Goal: Find contact information: Find contact information

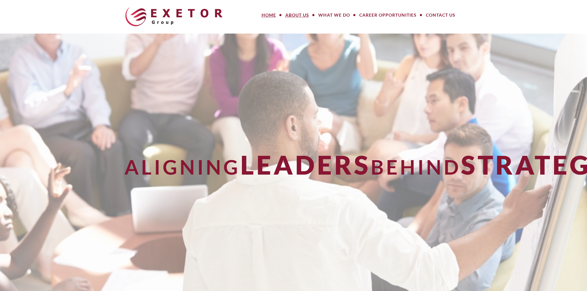
click at [300, 14] on link "About Us" at bounding box center [297, 15] width 33 height 12
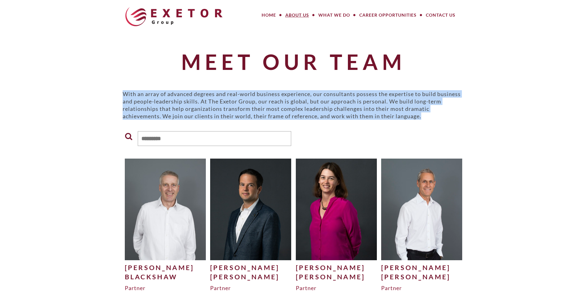
drag, startPoint x: 429, startPoint y: 117, endPoint x: 97, endPoint y: 93, distance: 332.8
copy p "With an array of advanced degrees and real-world business experience, our consu…"
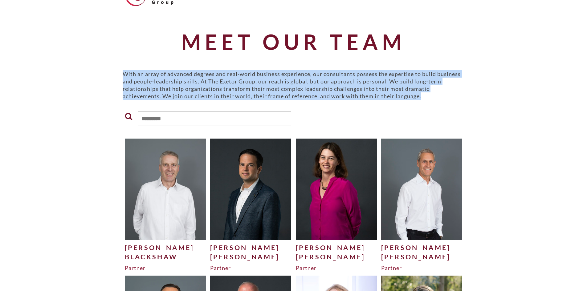
scroll to position [31, 0]
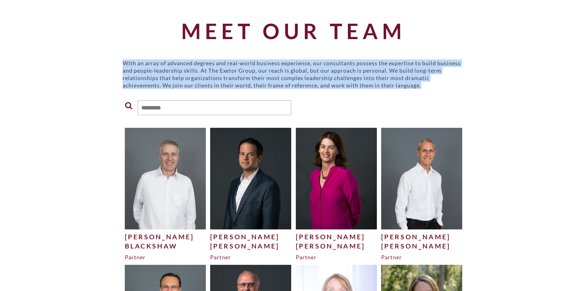
click at [165, 238] on div "[PERSON_NAME]" at bounding box center [165, 236] width 81 height 9
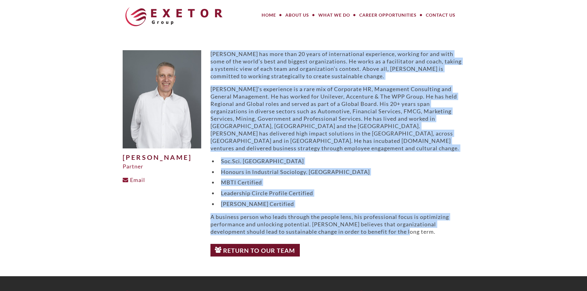
drag, startPoint x: 210, startPoint y: 53, endPoint x: 459, endPoint y: 223, distance: 300.9
click at [459, 223] on div "[PERSON_NAME] has more than 20 years of international experience, working for a…" at bounding box center [338, 142] width 254 height 185
copy div "Lore ips dolo sita 19 conse ad elitseddoeius temporinci, utlabor etd mag aliq e…"
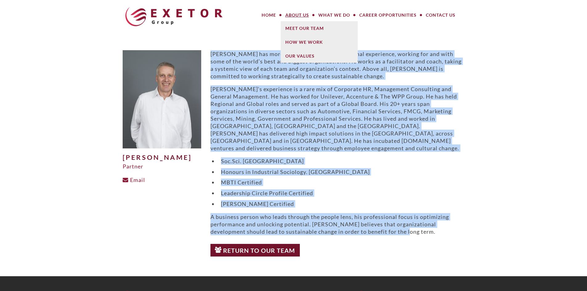
click at [296, 18] on link "About Us" at bounding box center [297, 15] width 33 height 12
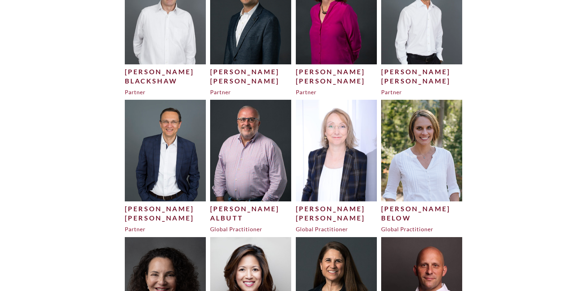
scroll to position [216, 0]
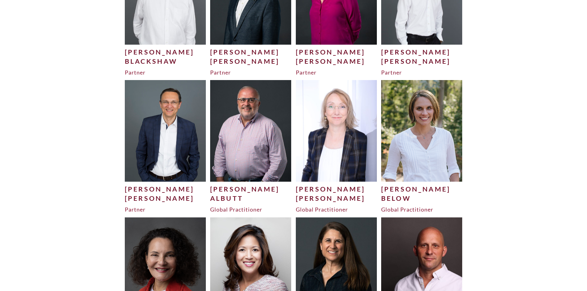
click at [228, 196] on div "Albutt" at bounding box center [250, 198] width 81 height 9
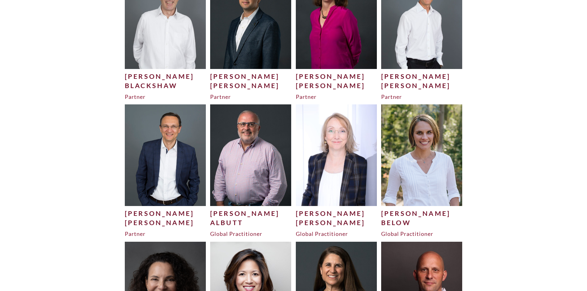
scroll to position [92, 0]
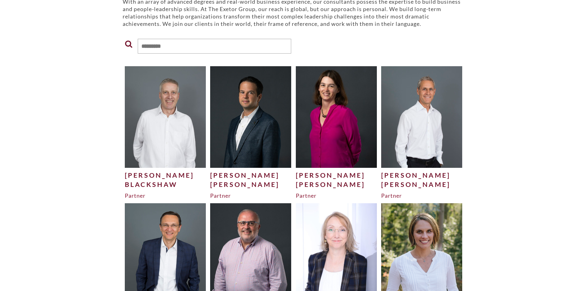
click at [155, 180] on div "David" at bounding box center [165, 175] width 81 height 9
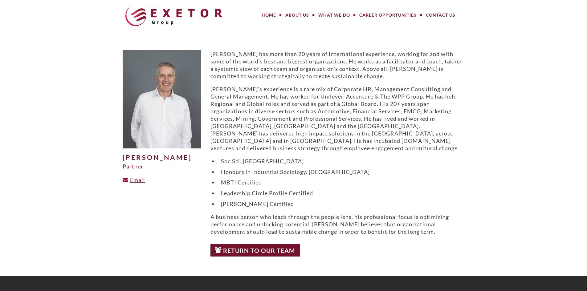
click at [135, 183] on link "Email" at bounding box center [134, 180] width 23 height 7
